Goal: Understand process/instructions: Learn how to perform a task or action

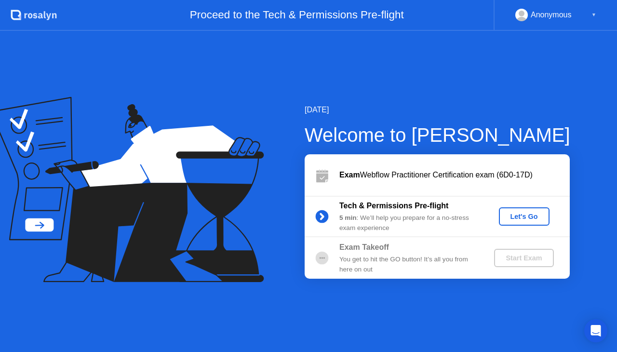
click at [517, 214] on div "Let's Go" at bounding box center [524, 217] width 43 height 8
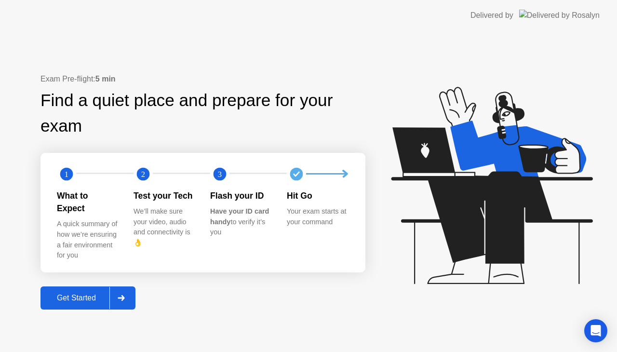
click at [76, 294] on div "Get Started" at bounding box center [76, 298] width 66 height 9
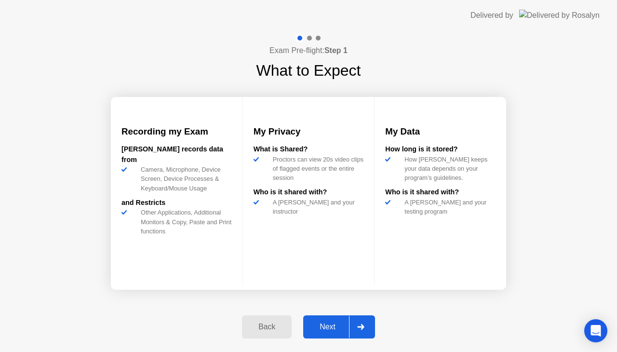
click at [326, 327] on div "Next" at bounding box center [327, 327] width 43 height 9
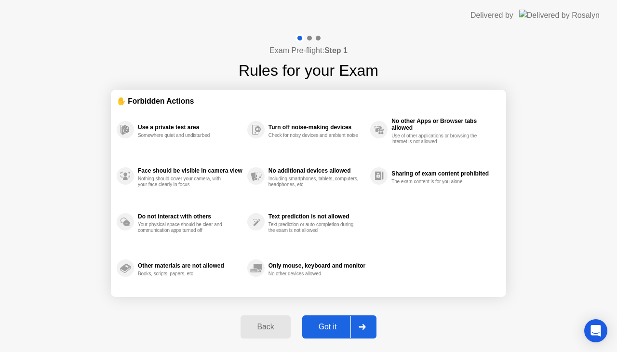
click at [320, 324] on div "Got it" at bounding box center [327, 327] width 45 height 9
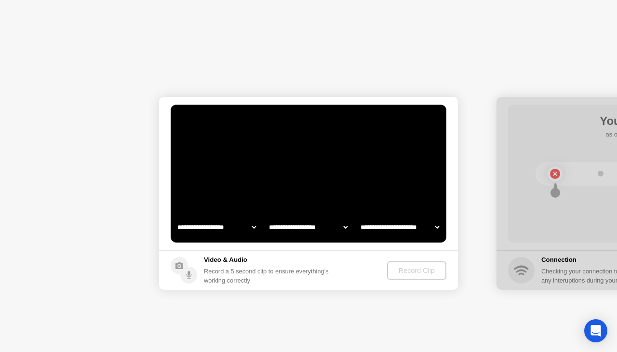
select select "**********"
select select "*******"
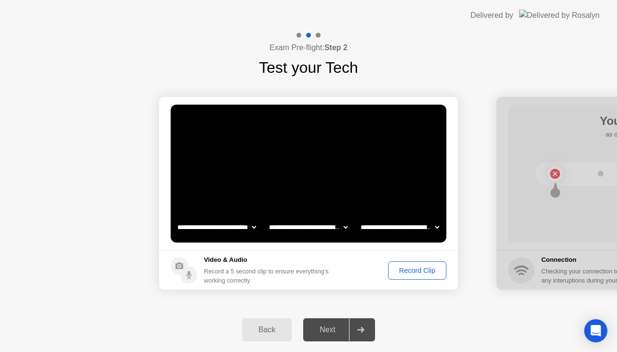
click at [424, 267] on div "Record Clip" at bounding box center [417, 271] width 52 height 8
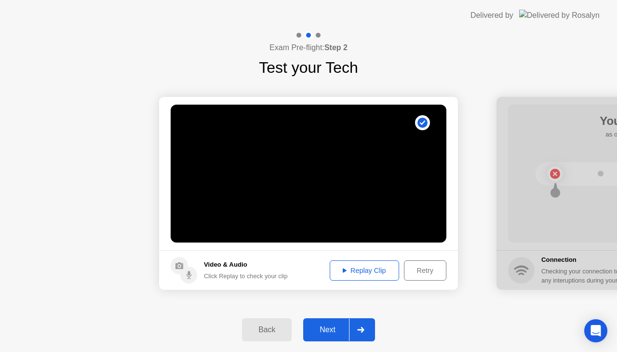
click at [377, 271] on div "Replay Clip" at bounding box center [364, 271] width 63 height 8
click at [330, 322] on button "Next" at bounding box center [339, 329] width 72 height 23
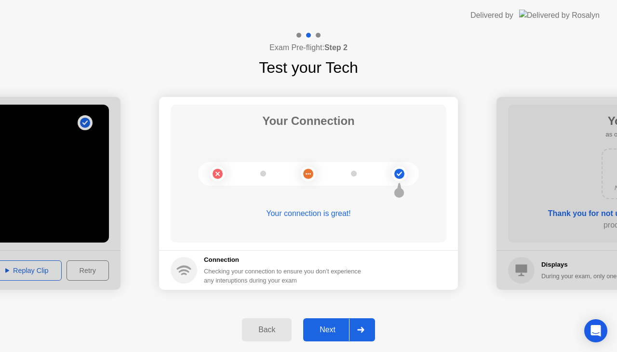
click at [335, 330] on div "Next" at bounding box center [327, 329] width 43 height 9
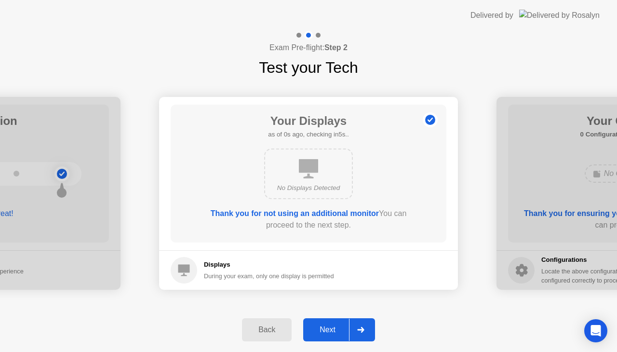
click at [321, 326] on div "Next" at bounding box center [327, 329] width 43 height 9
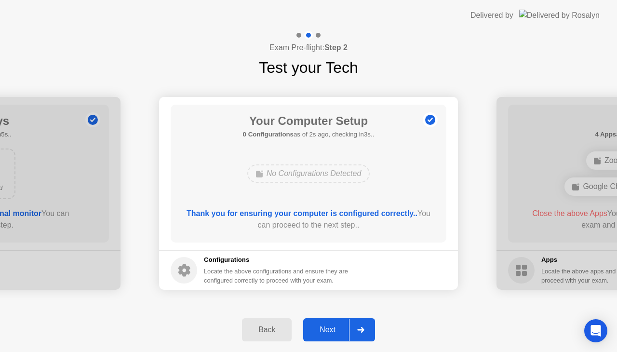
click at [331, 328] on div "Next" at bounding box center [327, 329] width 43 height 9
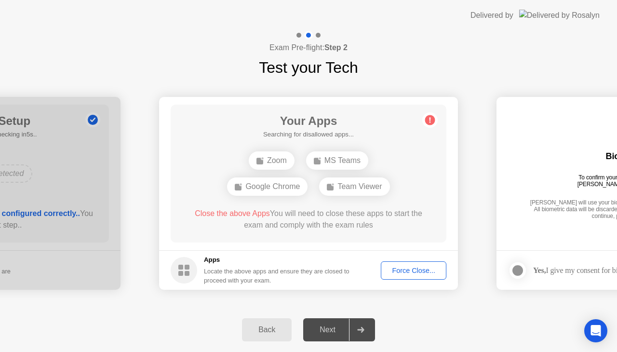
click at [410, 273] on div "Force Close..." at bounding box center [413, 271] width 59 height 8
click at [396, 223] on div "Close the above App You will need to close this app to start the exam and compl…" at bounding box center [309, 219] width 248 height 23
click at [319, 334] on div "Next" at bounding box center [327, 329] width 43 height 9
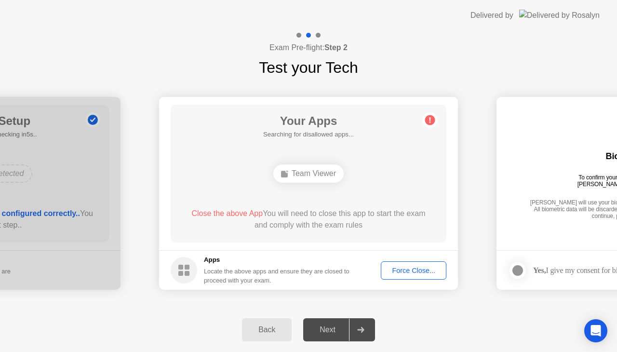
click at [311, 175] on div "Team Viewer" at bounding box center [308, 173] width 70 height 18
click at [288, 332] on div "Back" at bounding box center [267, 329] width 44 height 9
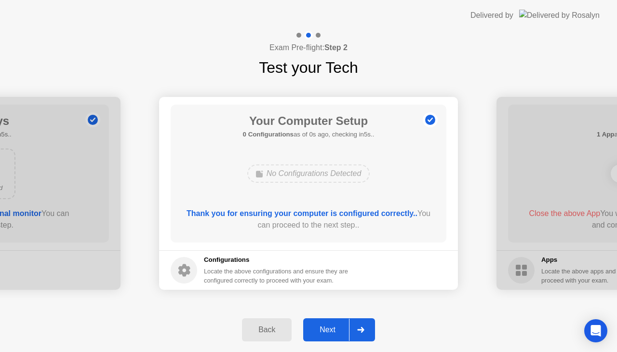
click at [322, 330] on div "Next" at bounding box center [327, 329] width 43 height 9
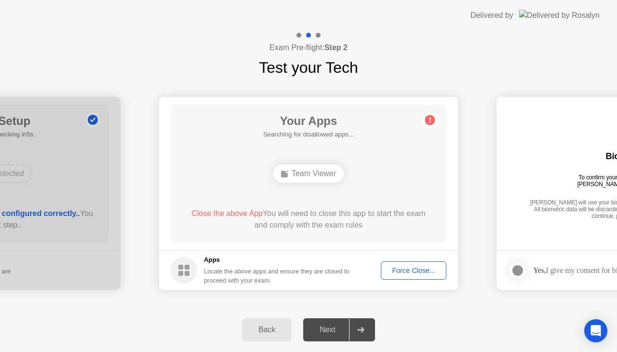
click at [394, 264] on button "Force Close..." at bounding box center [414, 270] width 66 height 18
click at [259, 323] on button "Back" at bounding box center [267, 329] width 50 height 23
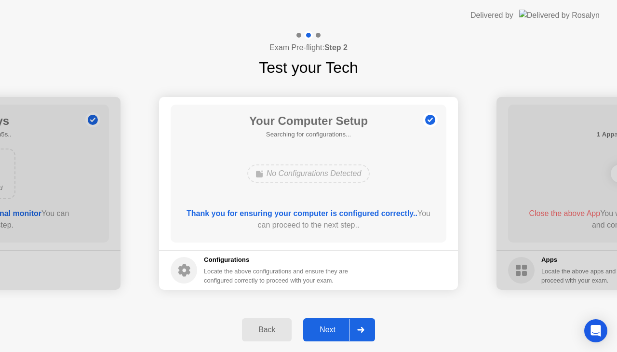
click at [312, 333] on div "Next" at bounding box center [327, 329] width 43 height 9
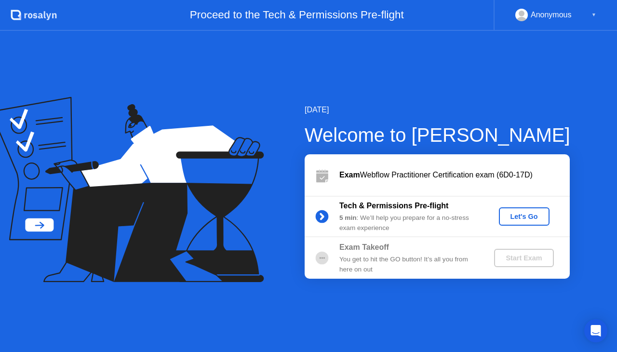
click at [511, 209] on button "Let's Go" at bounding box center [524, 216] width 51 height 18
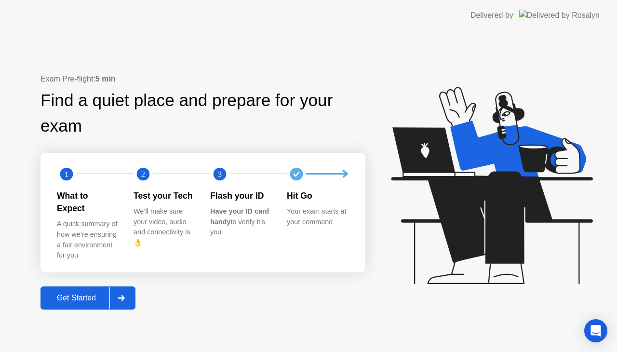
click at [63, 294] on div "Get Started" at bounding box center [76, 298] width 66 height 9
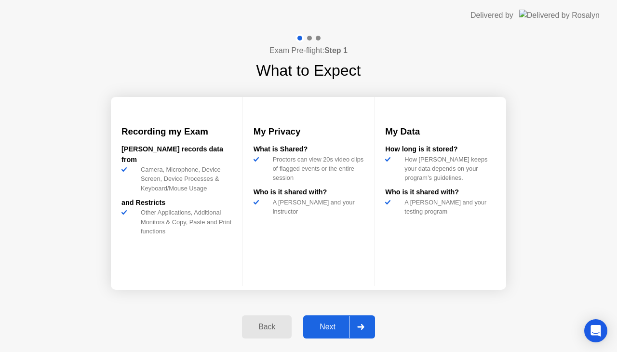
click at [336, 327] on div "Next" at bounding box center [327, 327] width 43 height 9
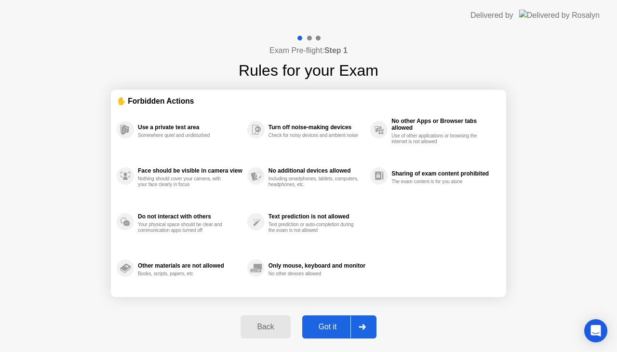
click at [336, 327] on div "Got it" at bounding box center [327, 327] width 45 height 9
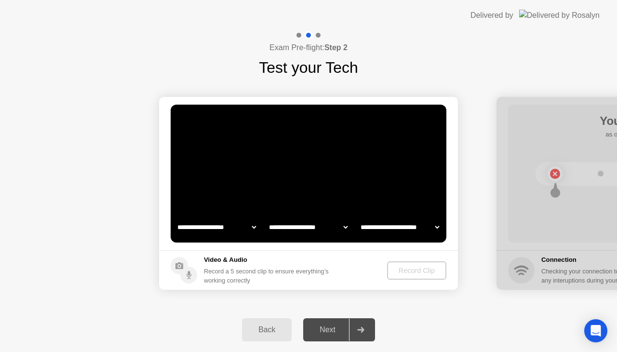
select select "**********"
select select "*******"
click at [411, 273] on div "Record Clip" at bounding box center [417, 271] width 52 height 8
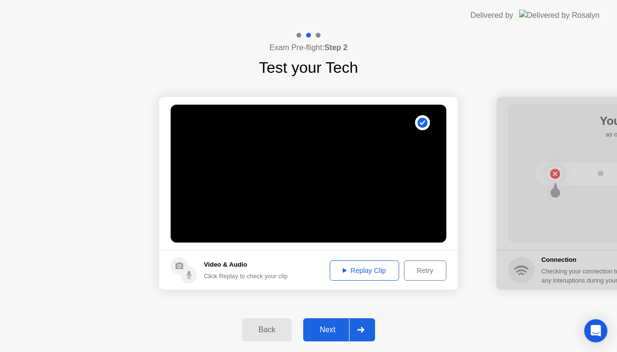
click at [318, 331] on div "Next" at bounding box center [327, 329] width 43 height 9
